Goal: Task Accomplishment & Management: Complete application form

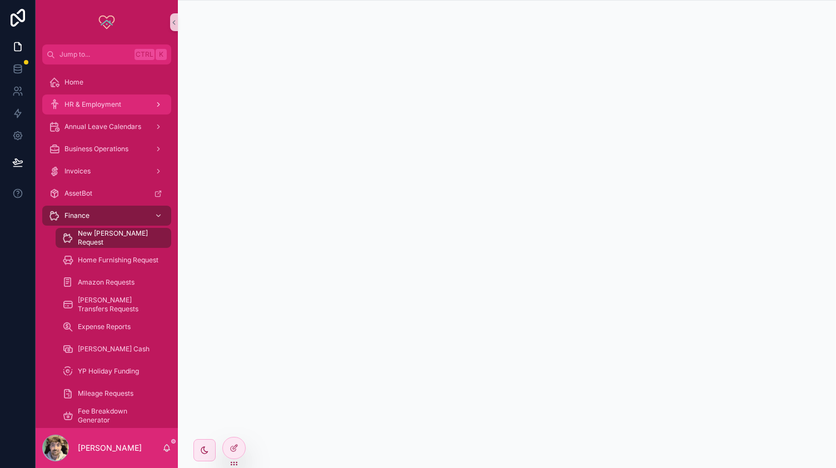
click at [87, 97] on div "HR & Employment" at bounding box center [107, 105] width 116 height 18
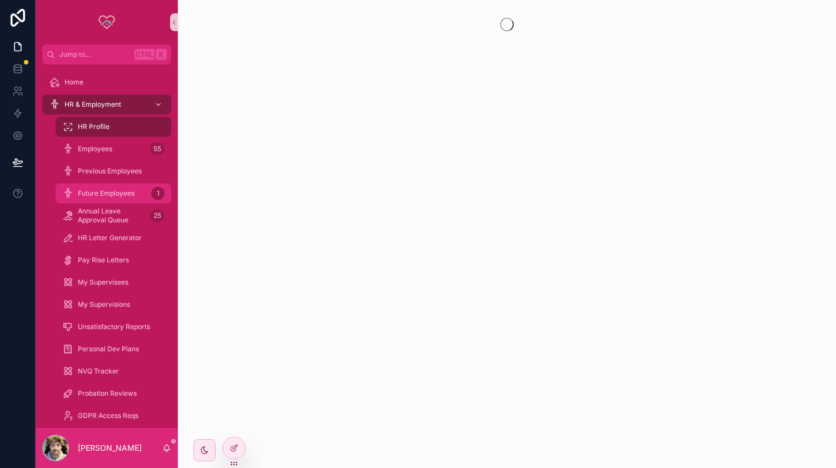
click at [93, 186] on div "Future Employees 1" at bounding box center [113, 193] width 102 height 18
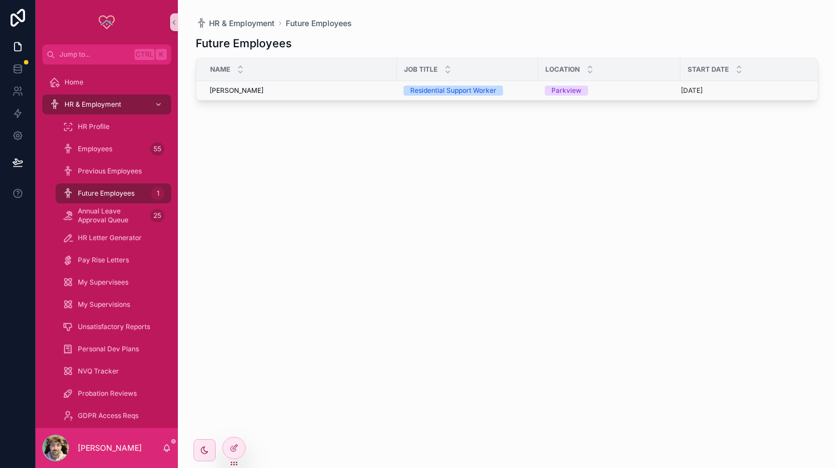
click at [239, 89] on span "[PERSON_NAME]" at bounding box center [236, 90] width 54 height 9
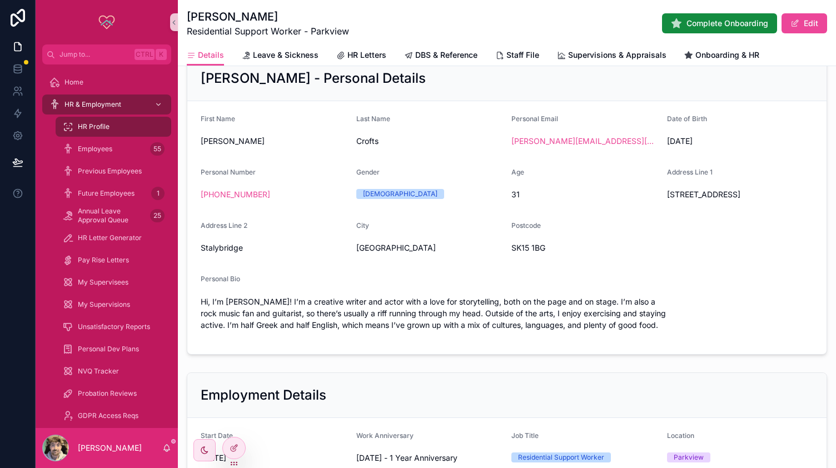
scroll to position [17, 0]
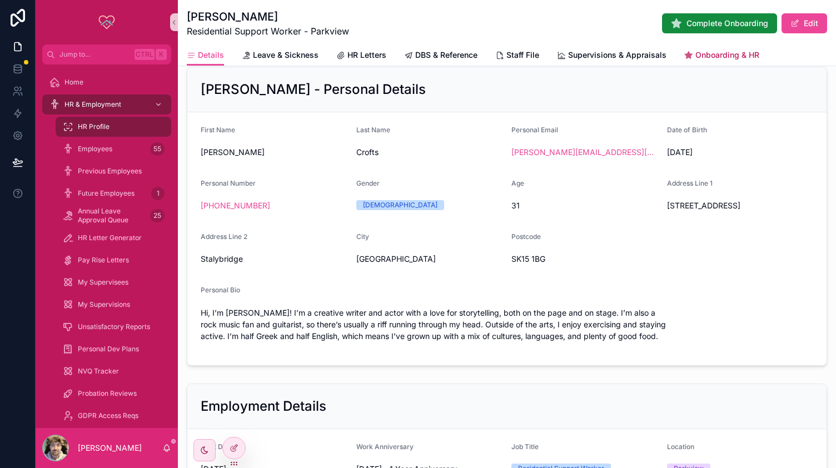
click at [714, 49] on span "Onboarding & HR" at bounding box center [727, 54] width 64 height 11
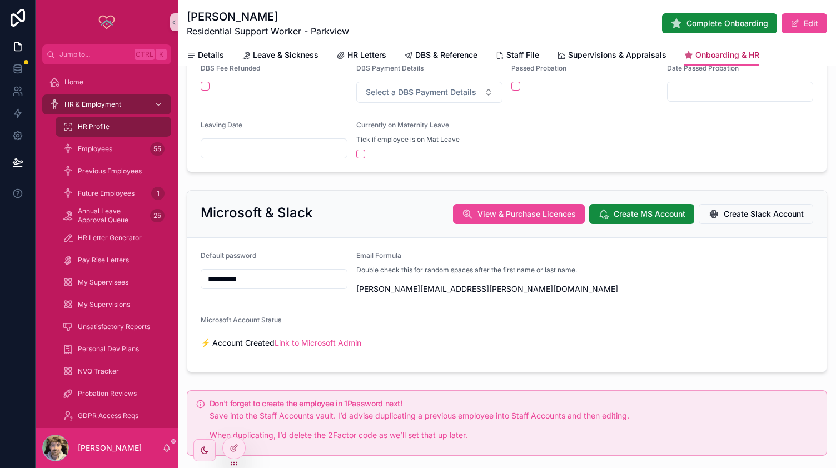
scroll to position [138, 0]
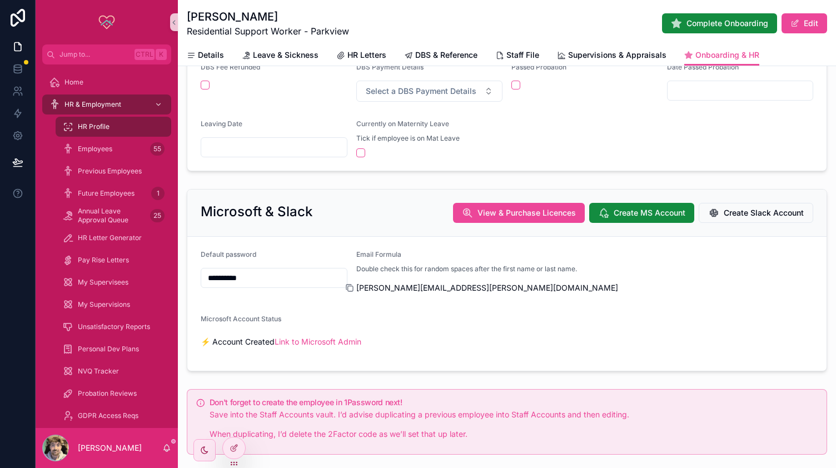
click at [348, 286] on icon "scrollable content" at bounding box center [349, 287] width 9 height 9
